Goal: Information Seeking & Learning: Check status

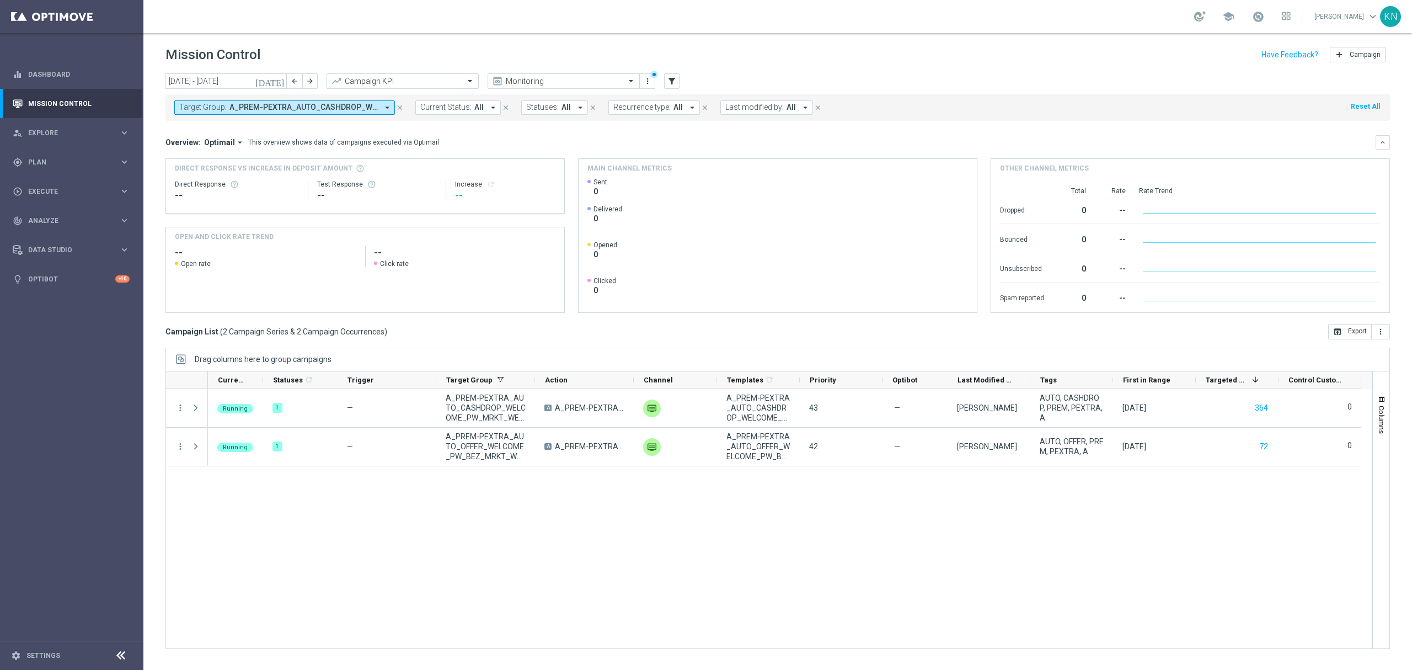
click at [357, 107] on span "A_PREM-PEXTRA_AUTO_CASHDROP_WELCOME_PW_MRKT_WEEKLY, A_PREM-PEXTRA_AUTO_OFFER_WE…" at bounding box center [303, 107] width 148 height 9
click at [182, 144] on div "Selected 2 Of 7017" at bounding box center [269, 145] width 179 height 9
click at [185, 175] on div "A_PREM-PEXTRA_AUTO_CASHDROP_WELCOME_PW_MRKT_WEEKLY" at bounding box center [271, 178] width 182 height 18
click at [181, 179] on div "A_PREM-PEXTRA_AUTO_OFFER_WELCOME_PW_BEZ_MRKT_WEEKLY" at bounding box center [271, 178] width 182 height 18
click at [479, 133] on mini-dashboard "Overview: Optimail arrow_drop_down This overview shows data of campaigns execut…" at bounding box center [777, 222] width 1224 height 203
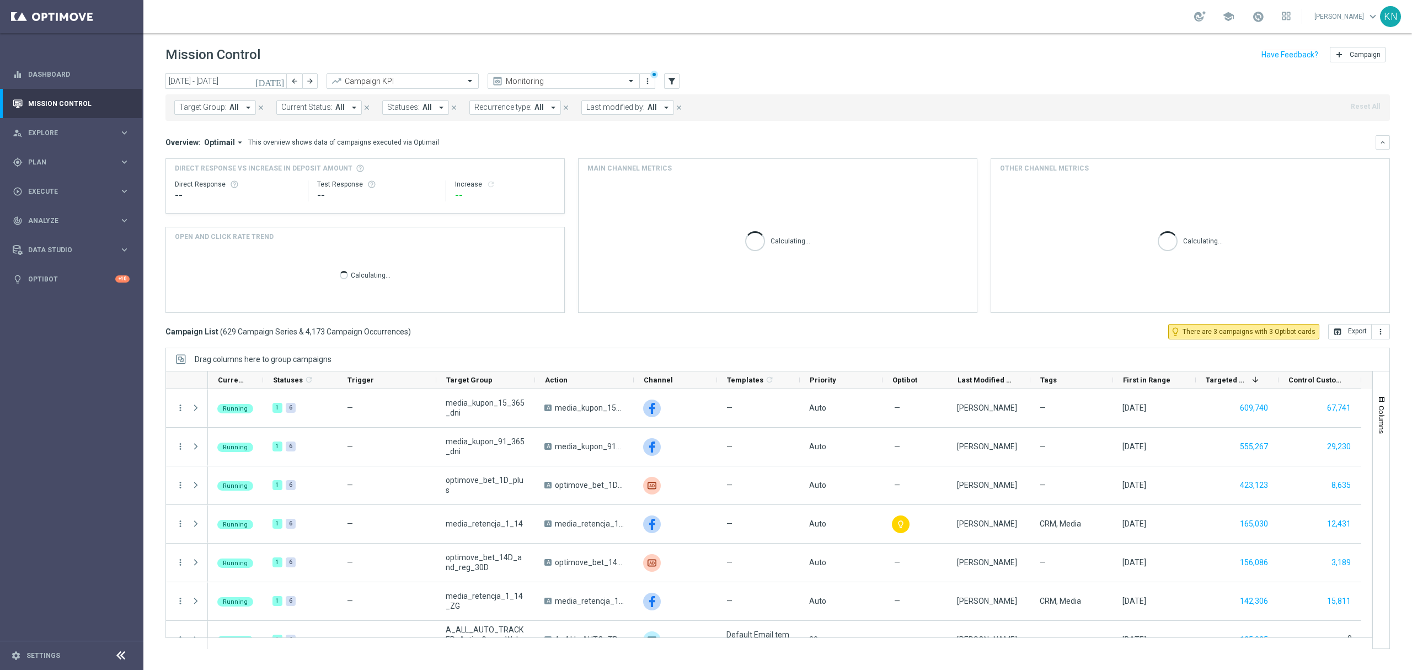
click at [234, 108] on span "All" at bounding box center [233, 107] width 9 height 9
click at [203, 180] on label "A_MIN_TARGET_BET_PN_100DO30_190925_MAIL" at bounding box center [266, 177] width 150 height 7
type input "A_MIN_TARGET_BET_PN_100DO30_190925_MAIL"
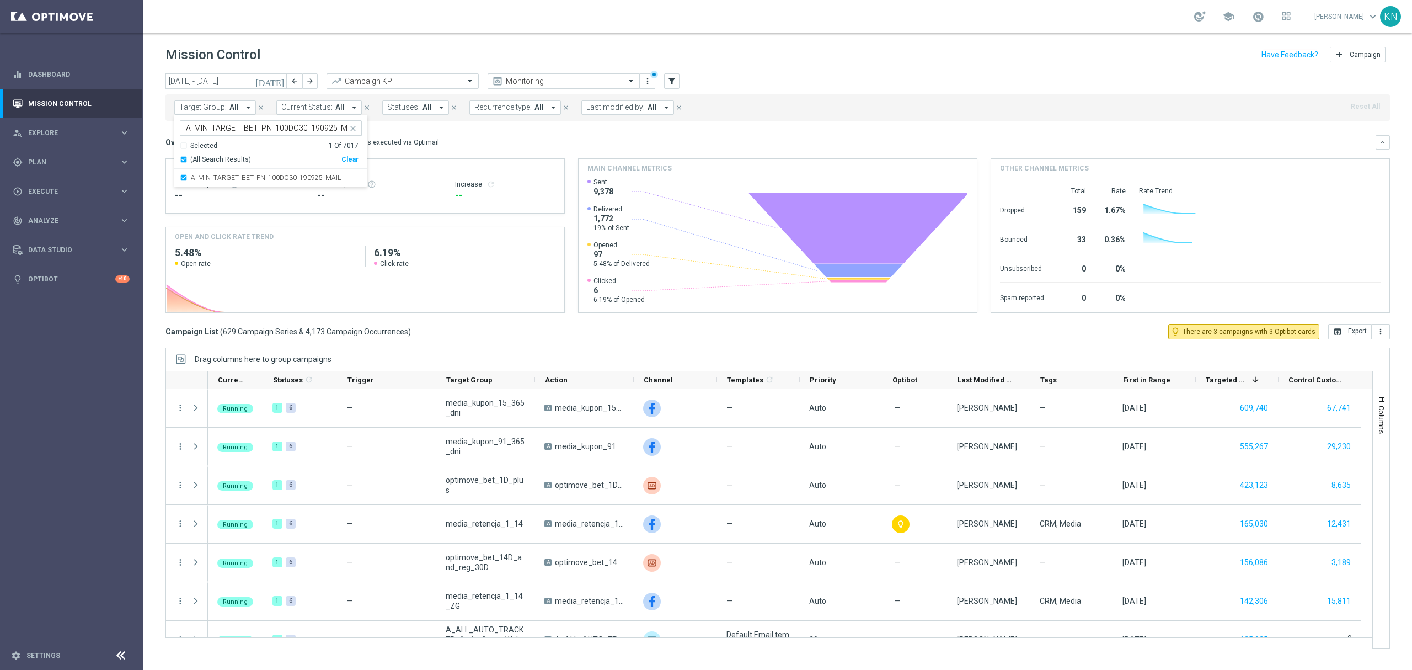
click at [544, 129] on mini-dashboard "Overview: Optimail arrow_drop_down This overview shows data of campaigns execut…" at bounding box center [777, 222] width 1224 height 203
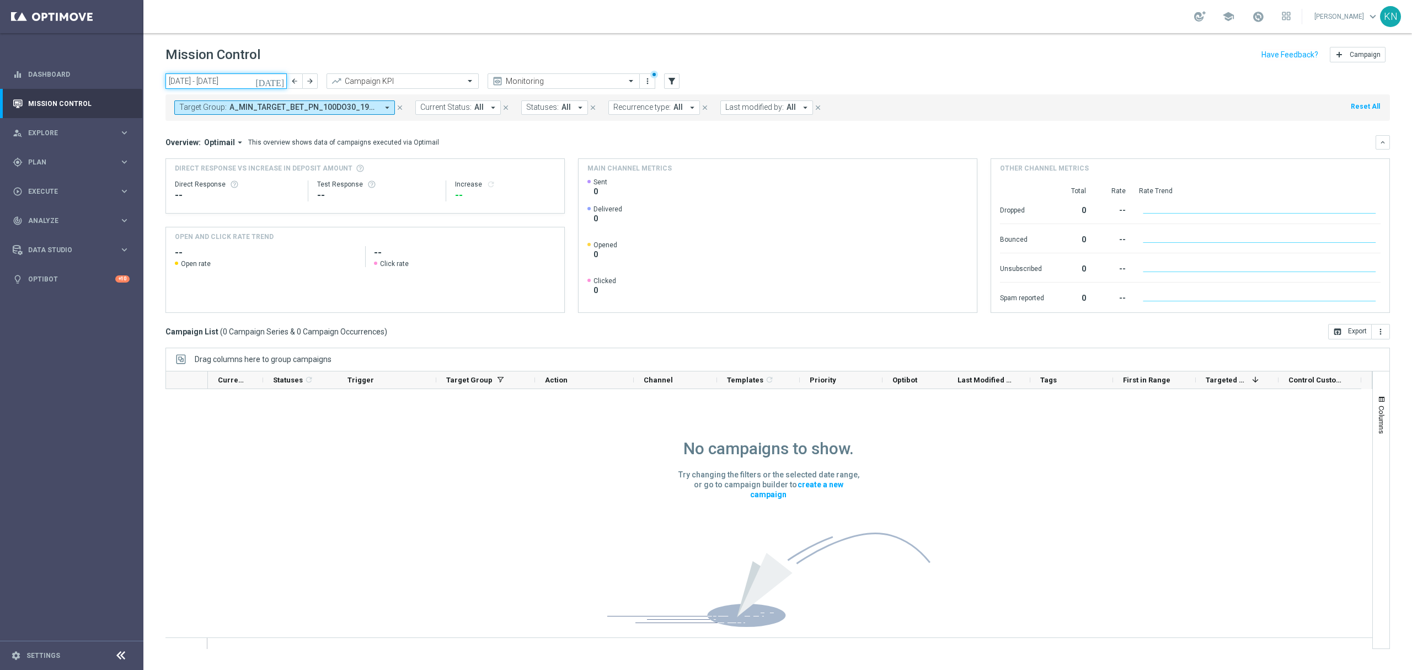
click at [211, 80] on input "[DATE] - [DATE]" at bounding box center [225, 80] width 121 height 15
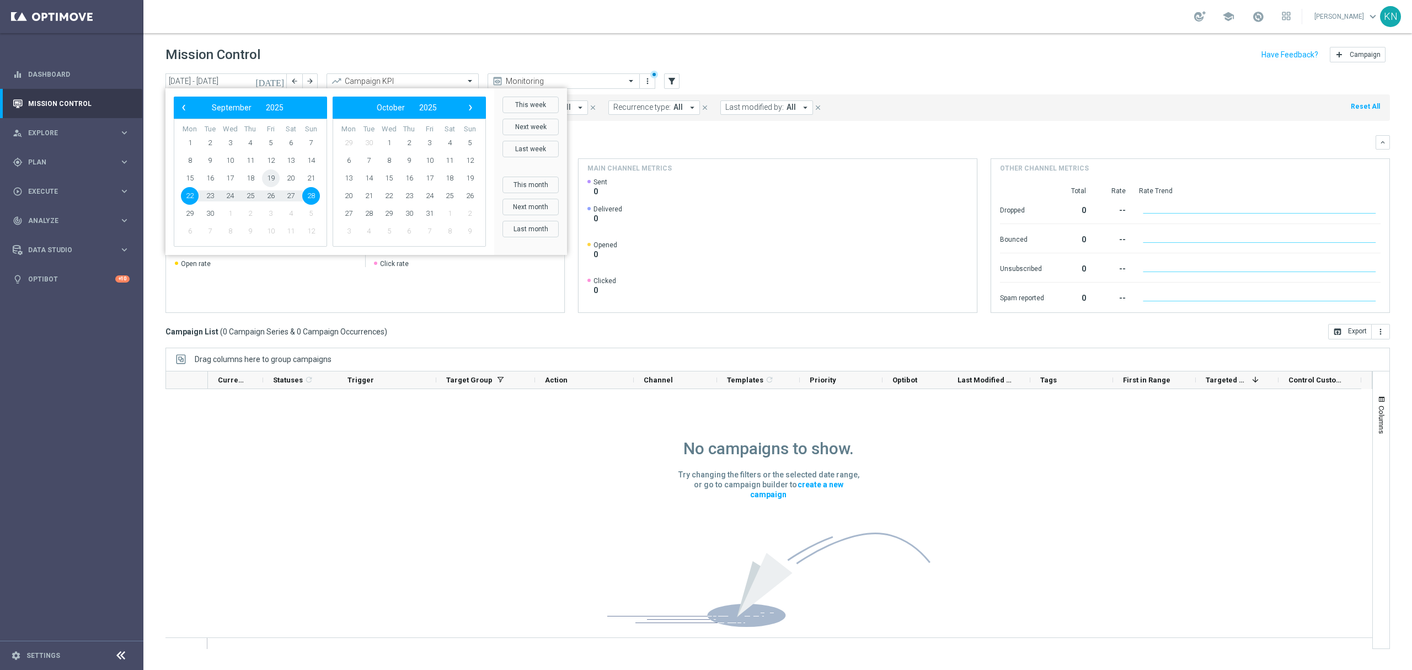
click at [266, 176] on span "19" at bounding box center [271, 178] width 18 height 18
click at [313, 173] on span "21" at bounding box center [311, 178] width 18 height 18
type input "[DATE] - [DATE]"
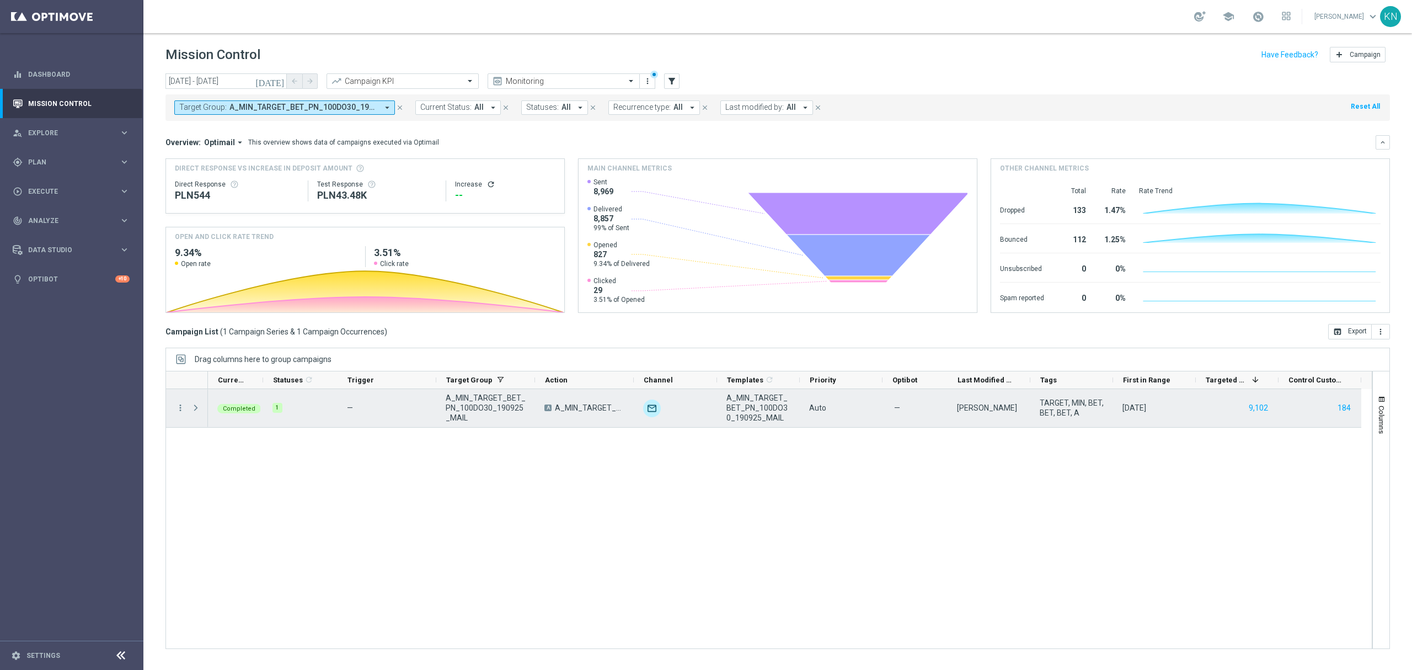
click at [175, 410] on div "more_vert" at bounding box center [176, 408] width 20 height 38
click at [183, 404] on icon "more_vert" at bounding box center [180, 408] width 10 height 10
click at [261, 443] on div "Channel Metrics" at bounding box center [253, 446] width 103 height 8
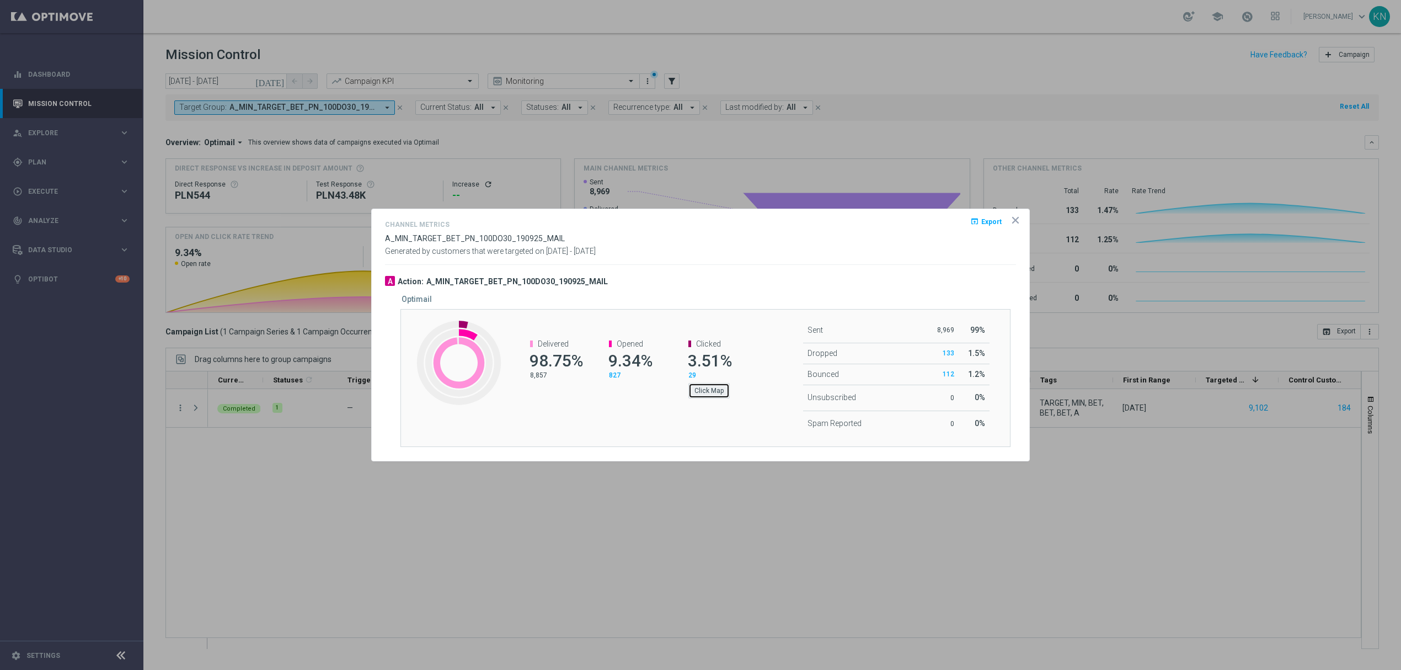
click at [707, 387] on button "Click Map" at bounding box center [708, 390] width 41 height 15
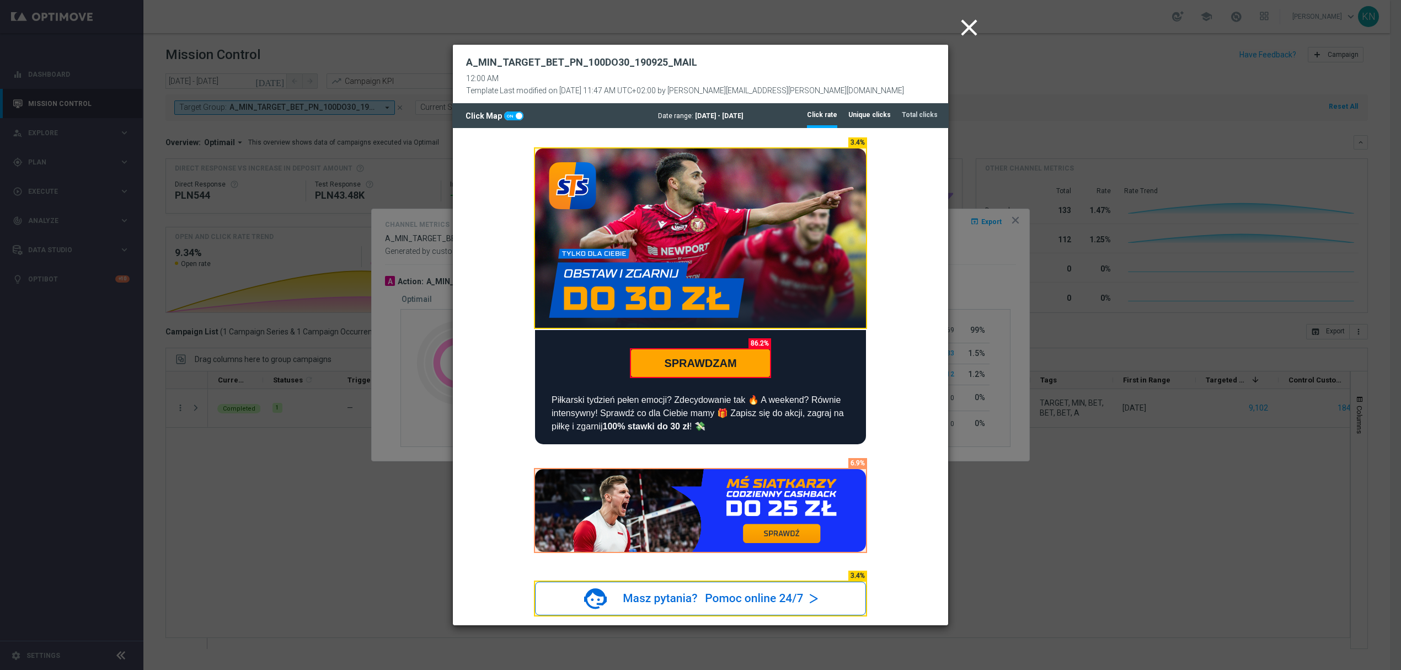
click at [883, 115] on tab-header "Unique clicks" at bounding box center [869, 114] width 42 height 9
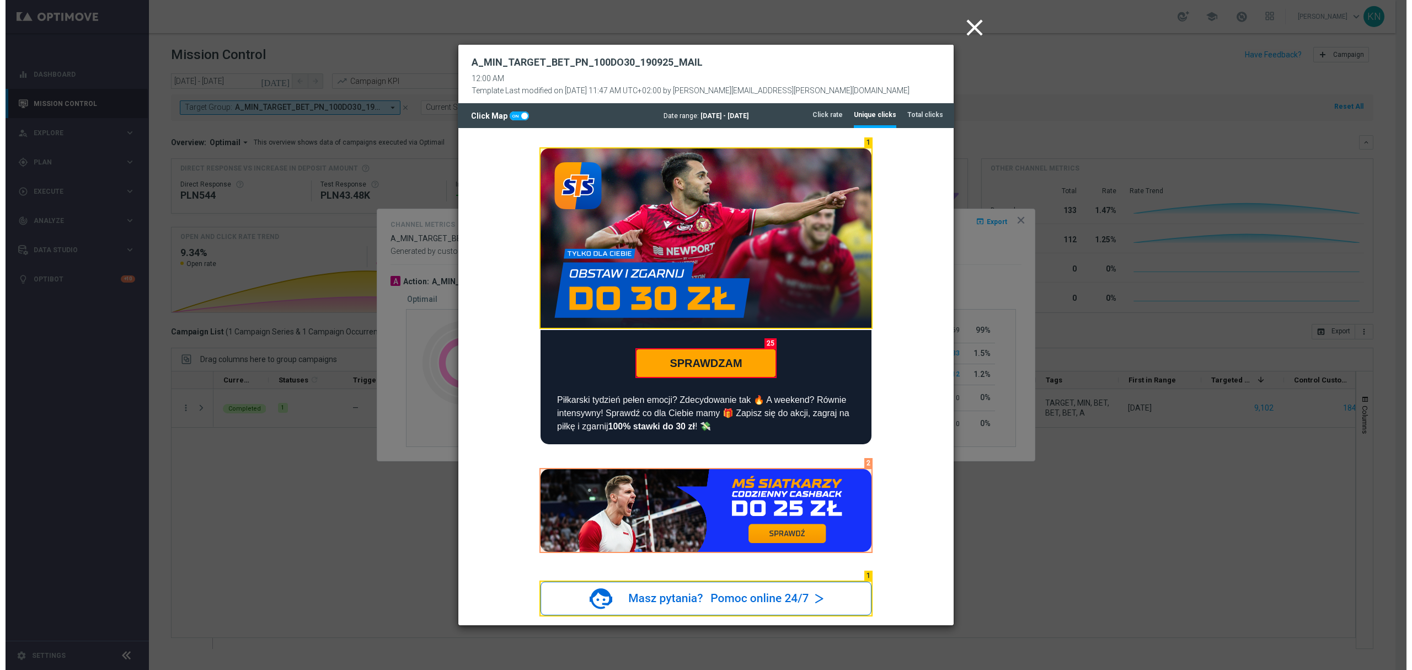
scroll to position [265, 0]
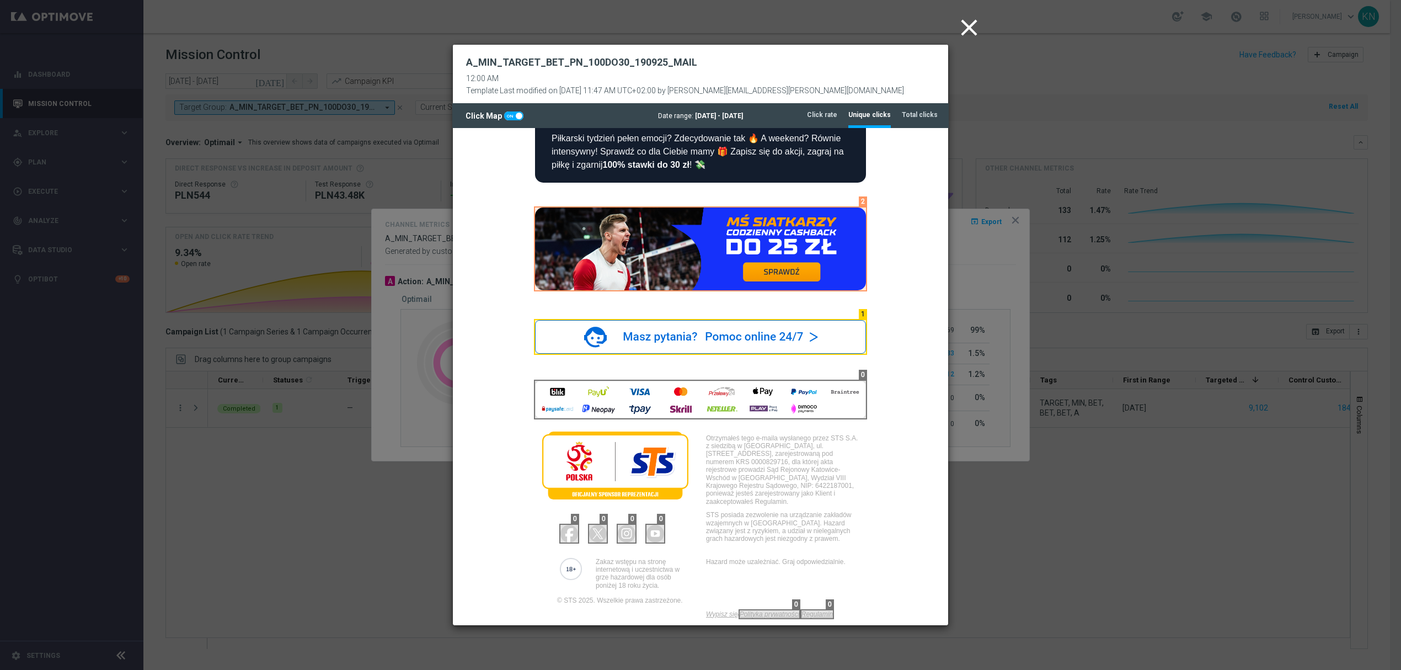
drag, startPoint x: 967, startPoint y: 20, endPoint x: 967, endPoint y: 25, distance: 5.5
click at [967, 20] on icon "close" at bounding box center [969, 28] width 28 height 28
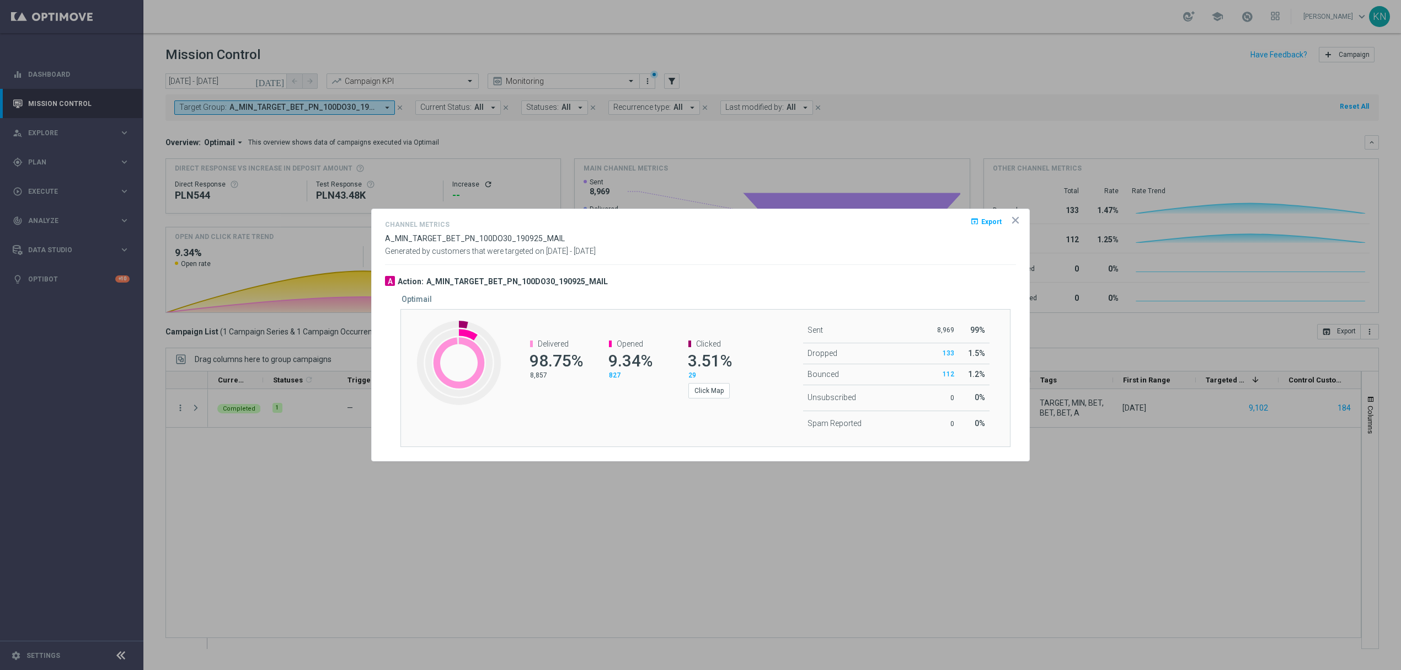
click at [1014, 222] on icon "icon" at bounding box center [1015, 220] width 11 height 11
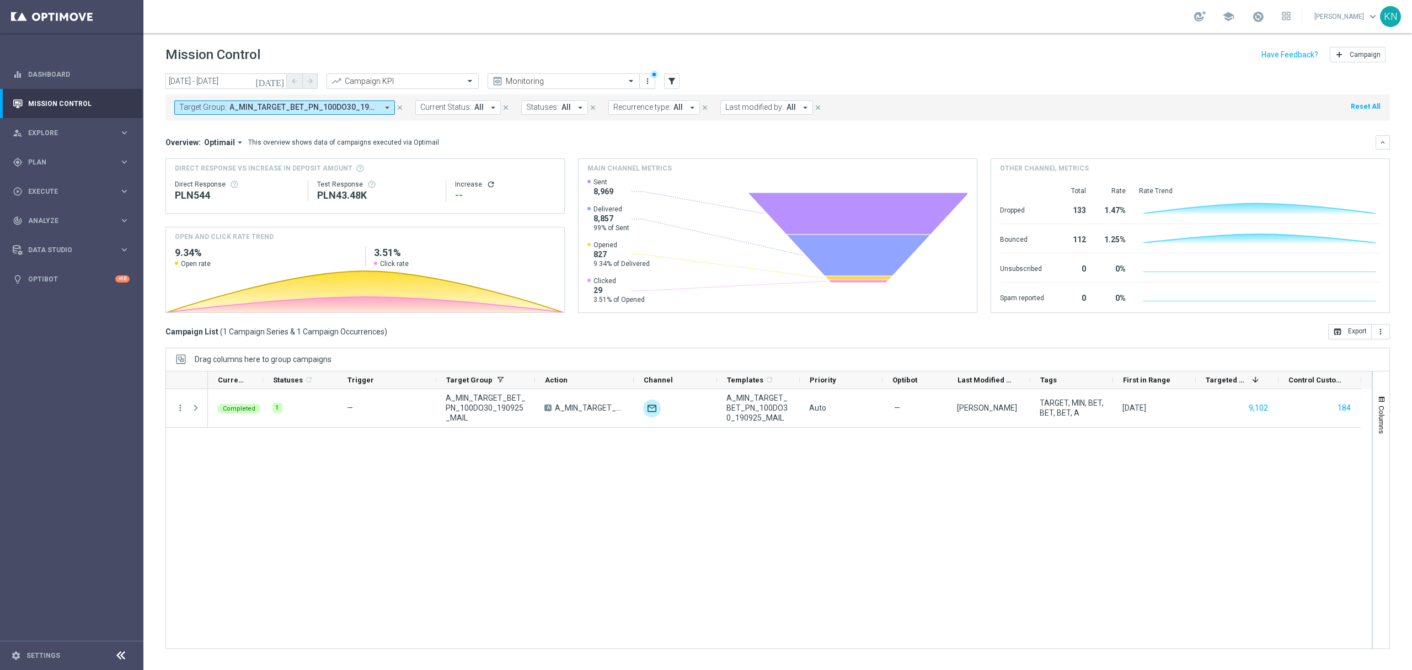
click at [334, 113] on button "Target Group: A_MIN_TARGET_BET_PN_100DO30_190925_MAIL arrow_drop_down" at bounding box center [284, 107] width 221 height 14
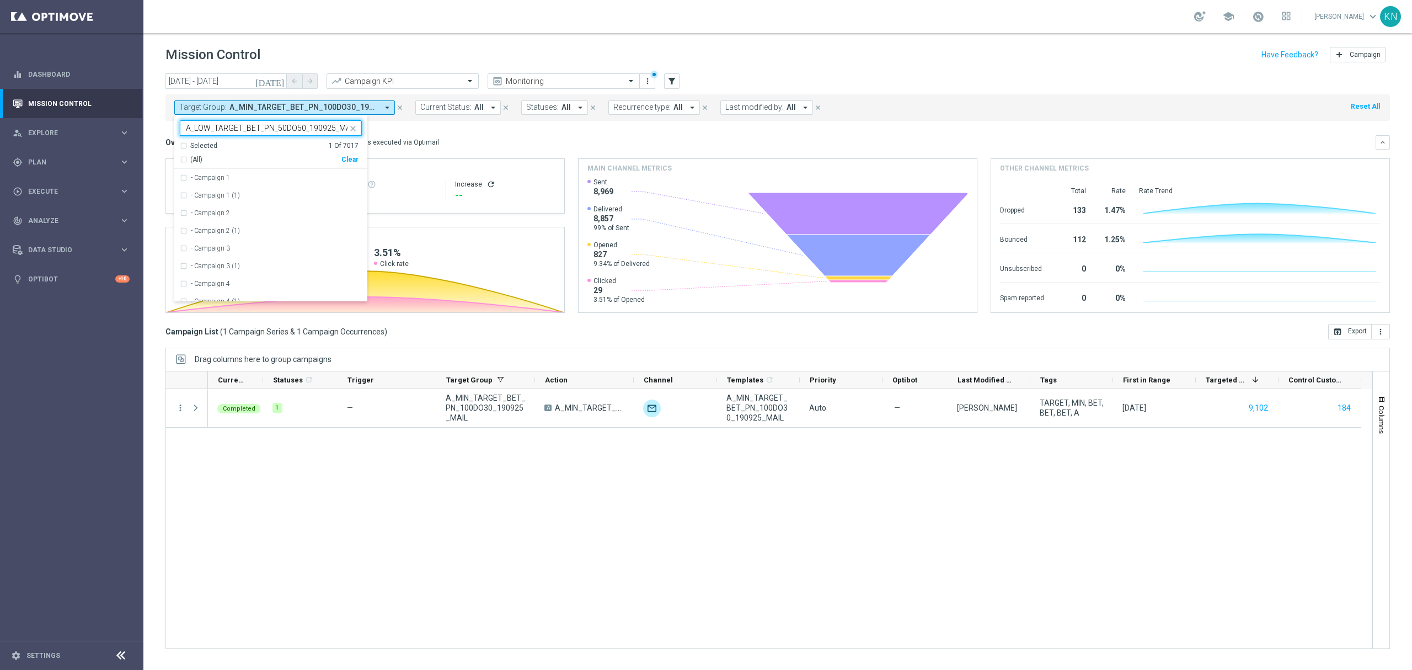
scroll to position [0, 6]
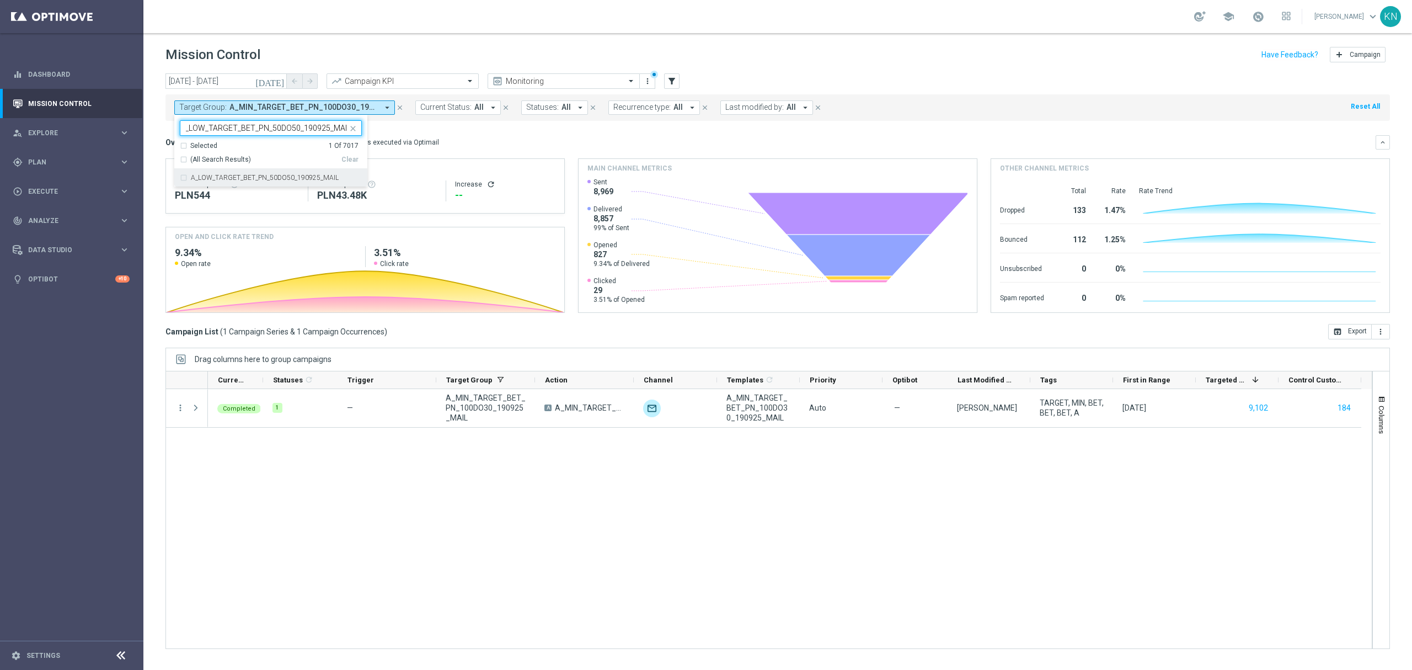
click at [182, 181] on div "A_LOW_TARGET_BET_PN_50DO50_190925_MAIL" at bounding box center [271, 178] width 182 height 18
type input "A_LOW_TARGET_BET_PN_50DO50_190925_MAIL"
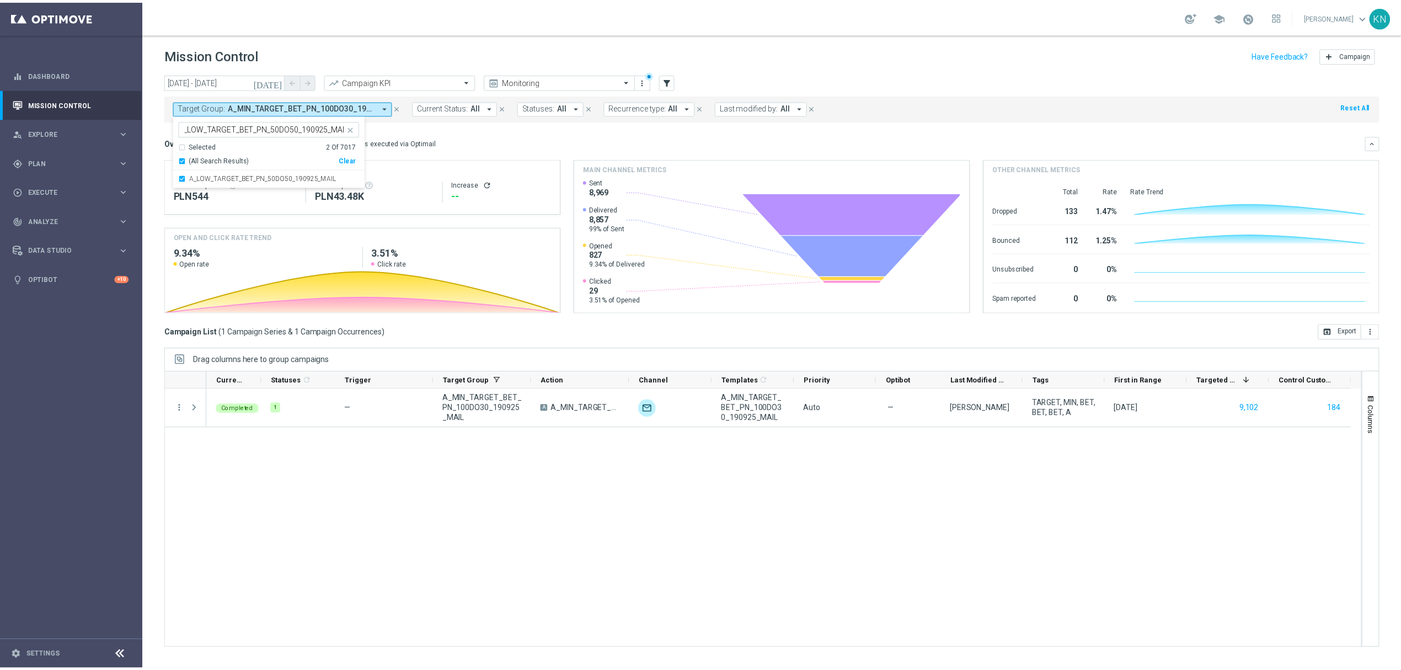
scroll to position [0, 0]
click at [529, 141] on div "Overview: Optimail arrow_drop_down This overview shows data of campaigns execut…" at bounding box center [770, 142] width 1210 height 10
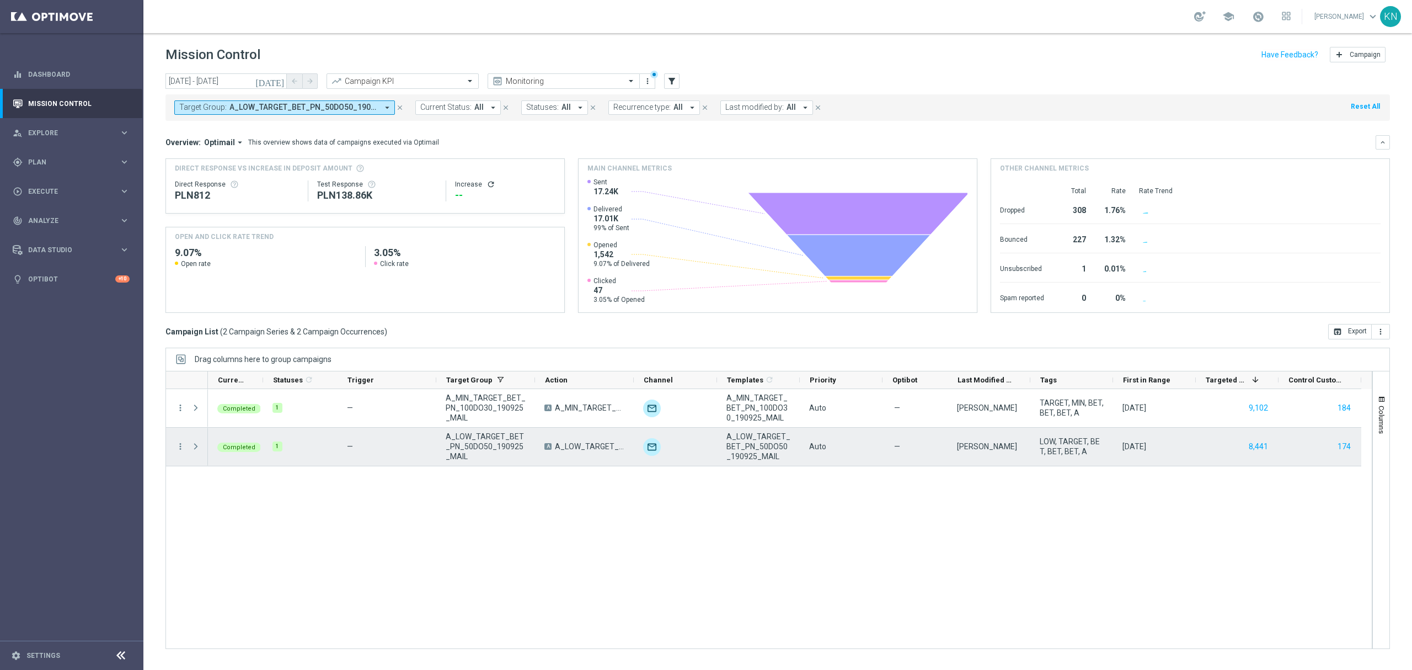
click at [171, 448] on div "more_vert" at bounding box center [176, 446] width 20 height 38
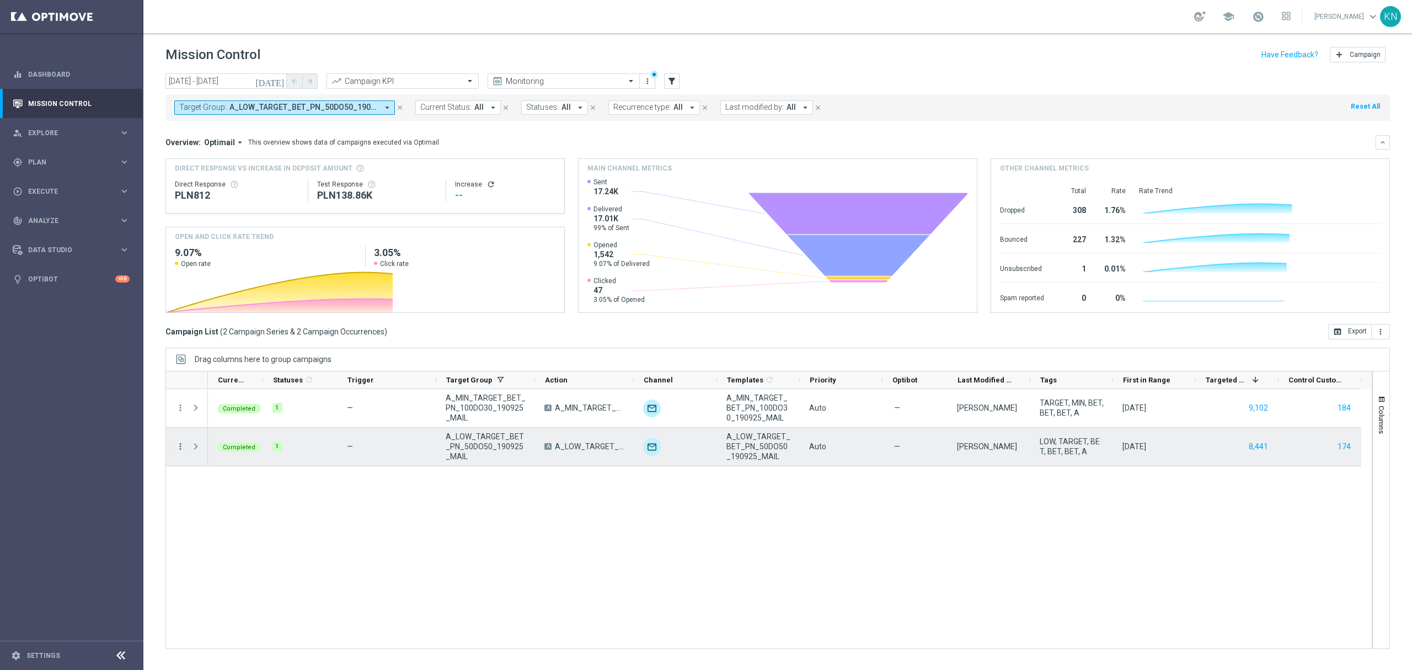
click at [177, 446] on icon "more_vert" at bounding box center [180, 446] width 10 height 10
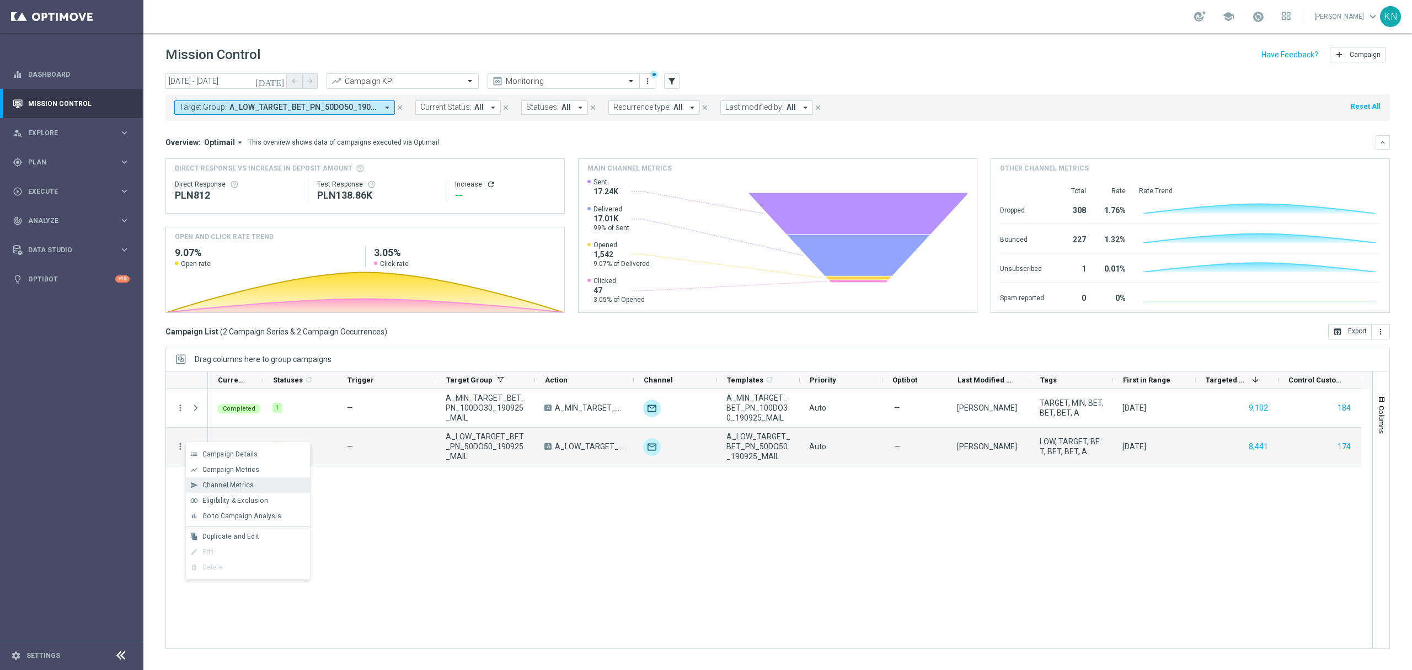
click at [250, 484] on span "Channel Metrics" at bounding box center [228, 485] width 52 height 8
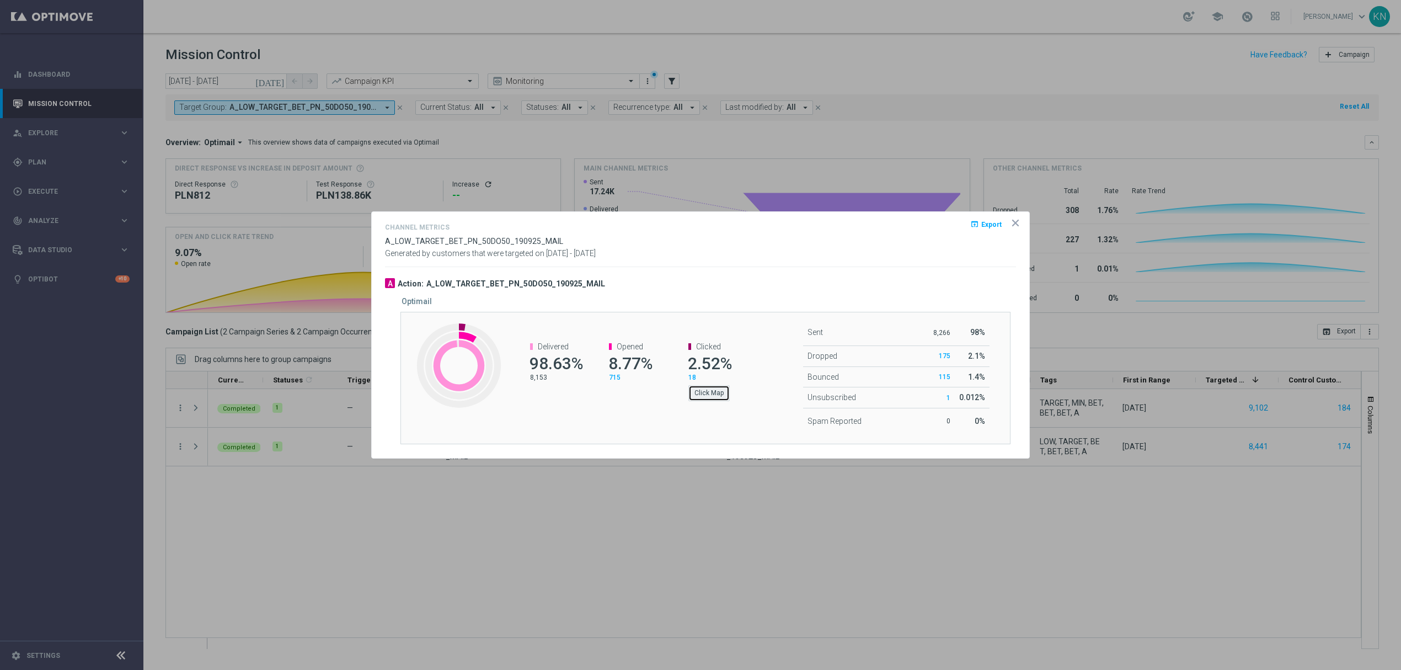
click at [719, 395] on button "Click Map" at bounding box center [708, 392] width 41 height 15
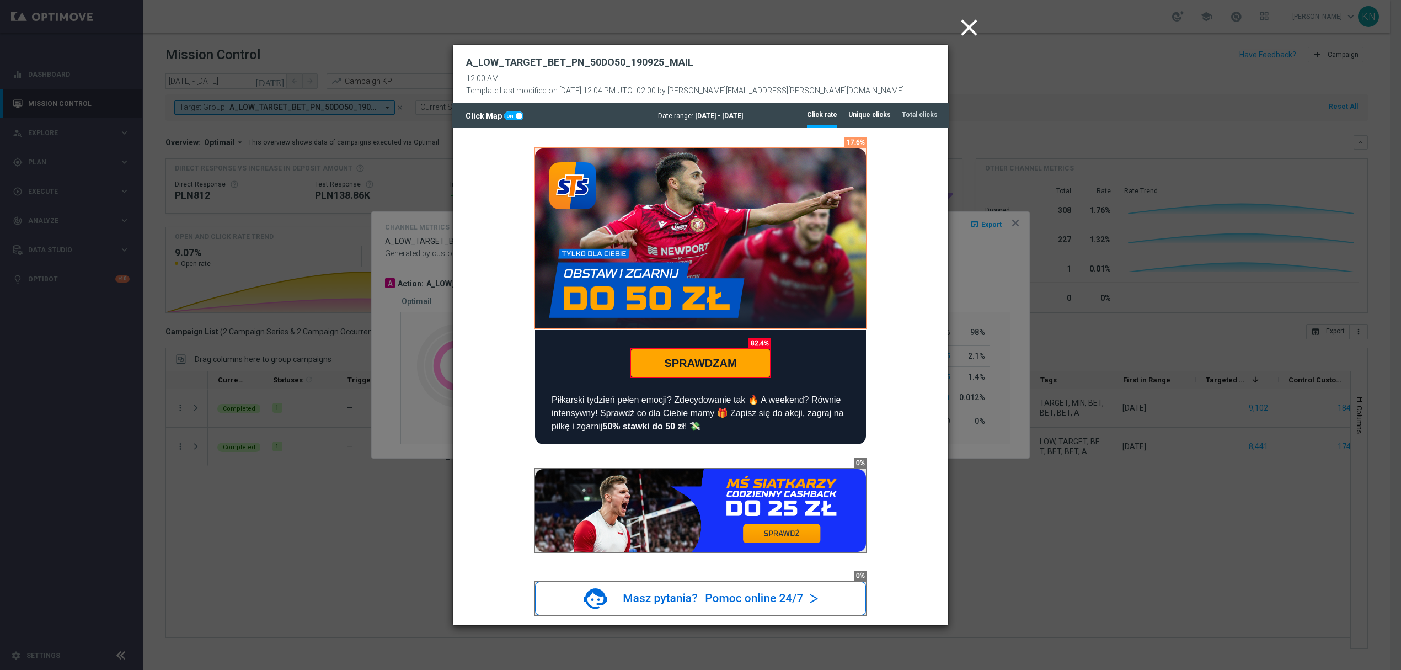
click at [873, 117] on tab-header "Unique clicks" at bounding box center [869, 114] width 42 height 9
click at [969, 25] on icon "close" at bounding box center [969, 28] width 28 height 28
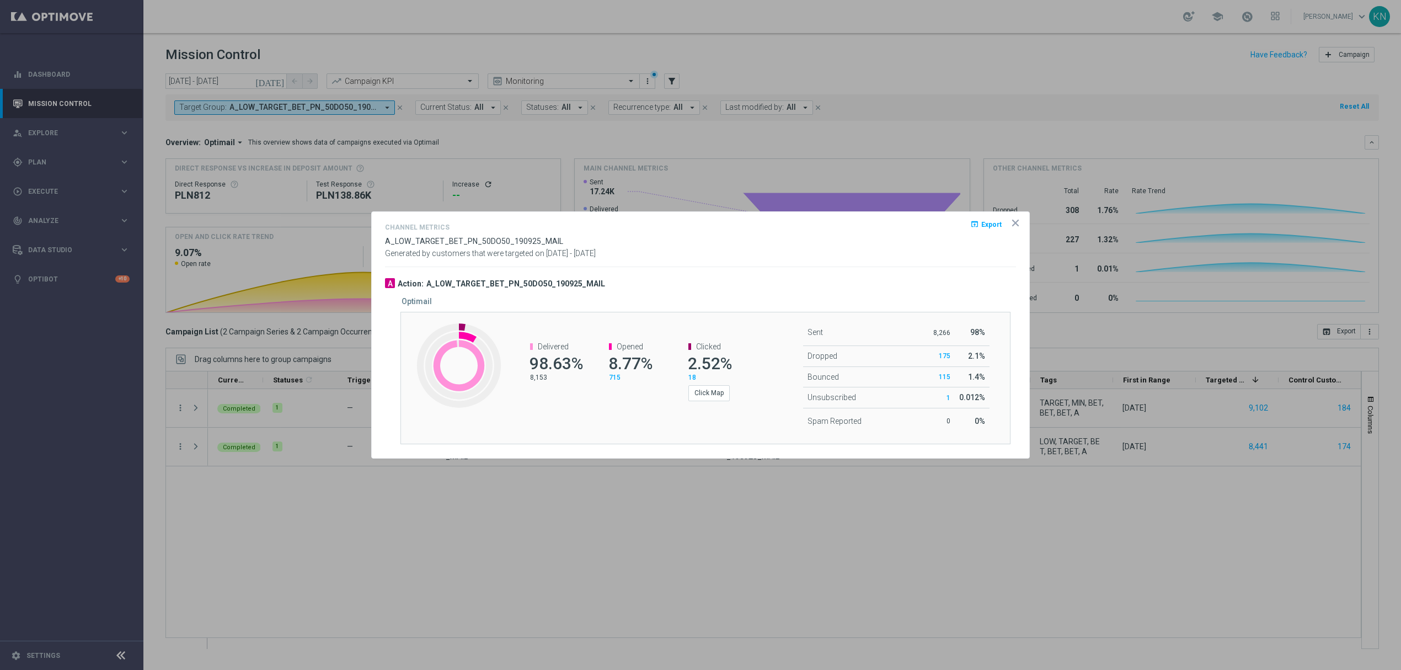
click at [1016, 223] on icon "icon" at bounding box center [1016, 223] width 6 height 6
